Goal: Navigation & Orientation: Find specific page/section

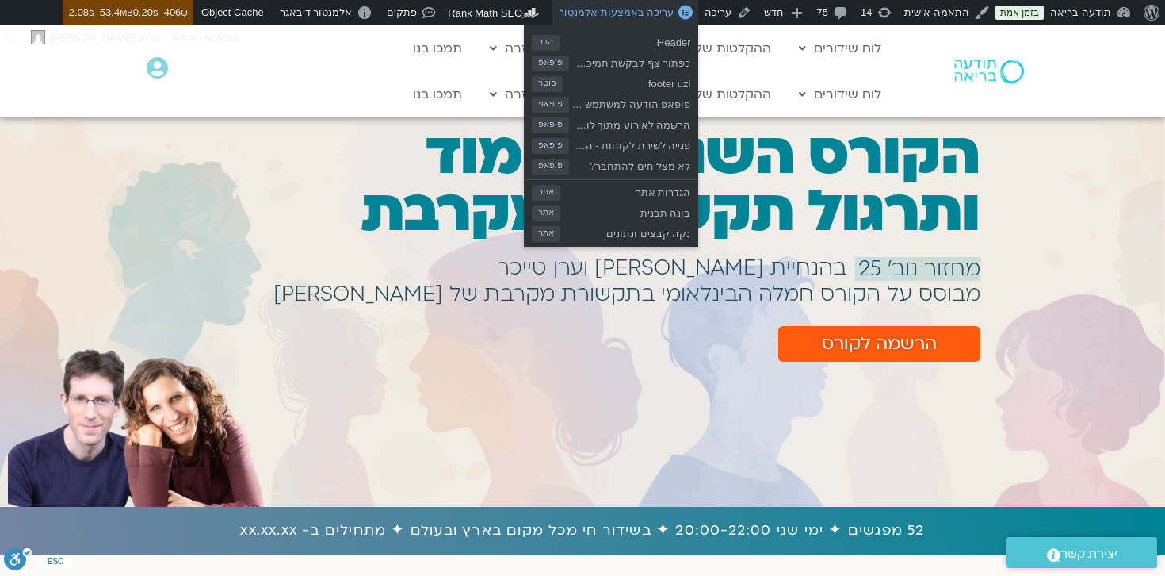
click at [665, 6] on span "עריכה באמצעות אלמנטור" at bounding box center [616, 12] width 115 height 12
click at [653, 13] on span "עריכה באמצעות אלמנטור" at bounding box center [616, 12] width 115 height 12
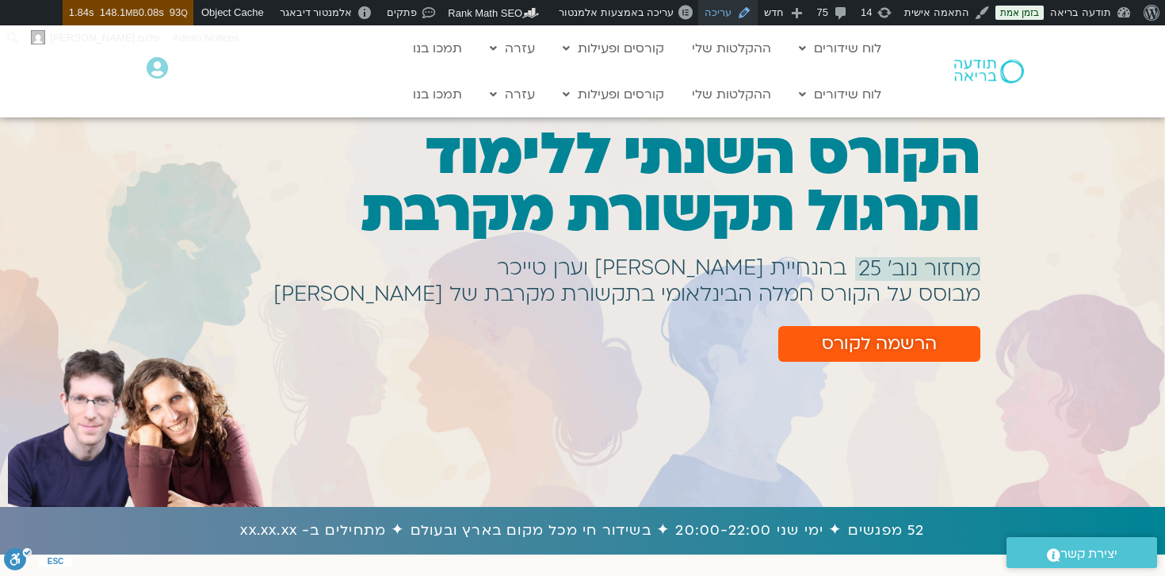
click at [744, 14] on link "עריכה" at bounding box center [727, 12] width 59 height 25
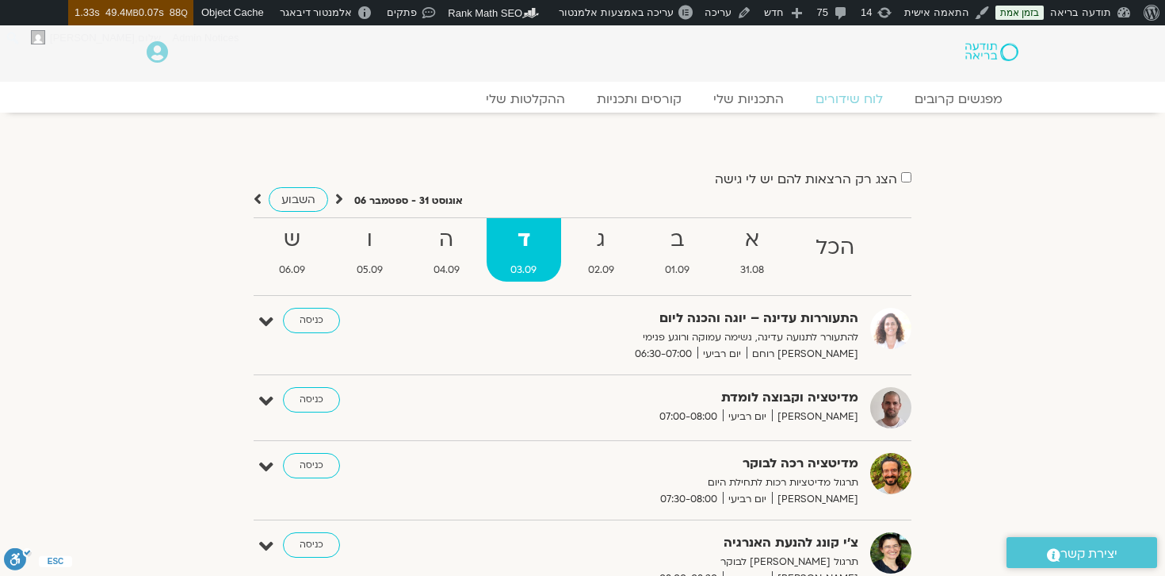
click at [997, 49] on img at bounding box center [992, 52] width 53 height 18
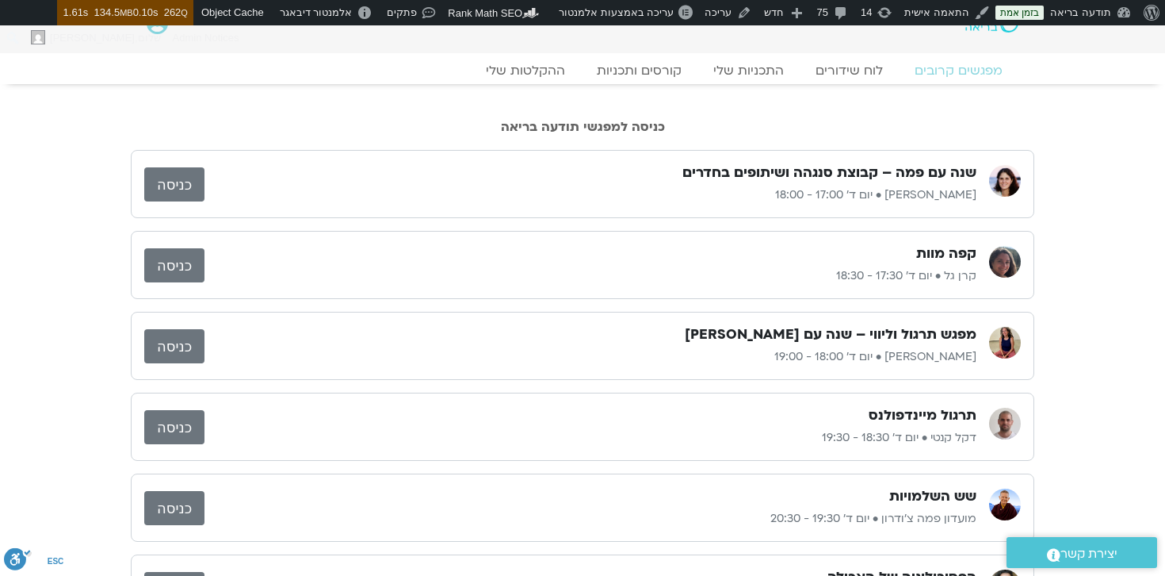
scroll to position [40, 0]
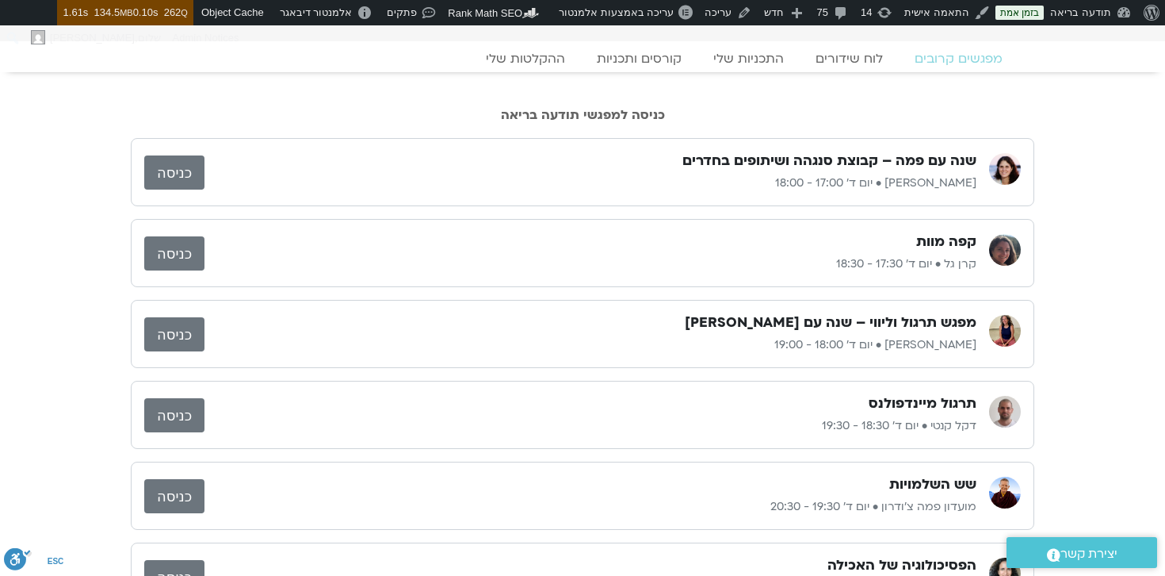
click at [170, 174] on link "כניסה" at bounding box center [174, 172] width 60 height 34
